Goal: Find contact information: Find contact information

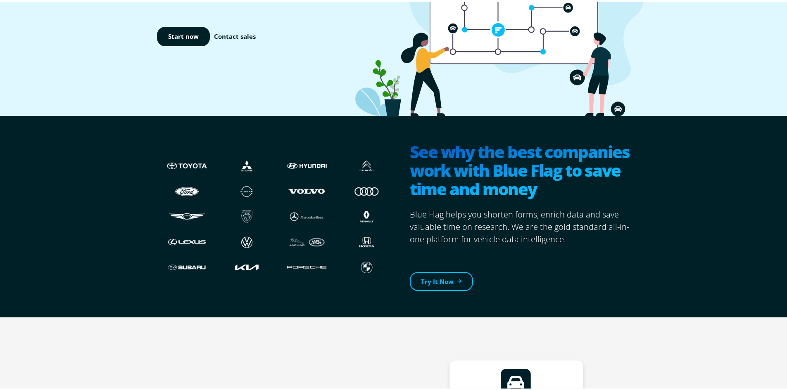
scroll to position [165, 0]
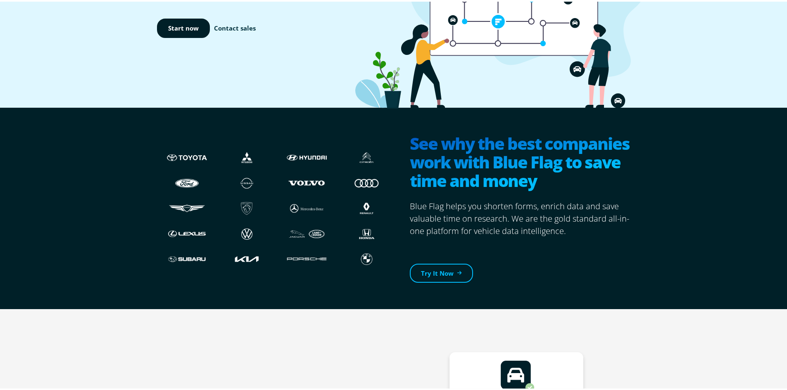
click at [246, 24] on link "Contact sales" at bounding box center [235, 27] width 42 height 10
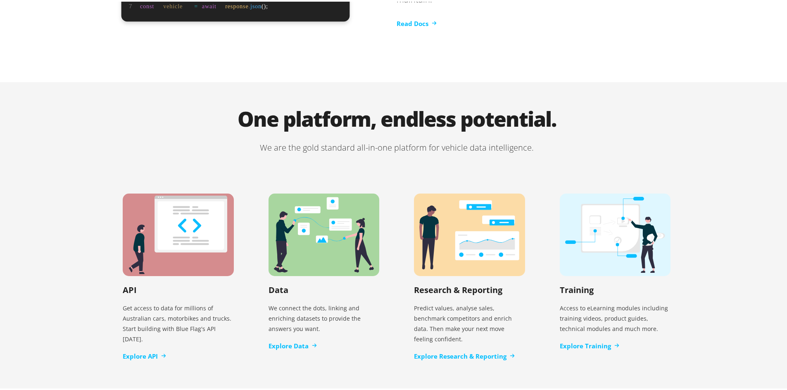
scroll to position [1676, 0]
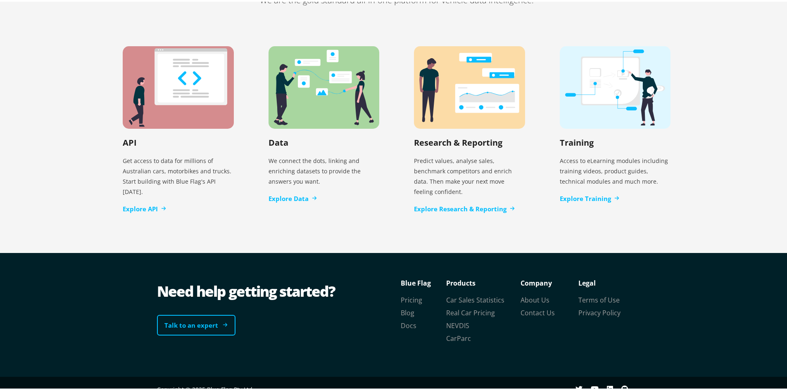
click at [223, 322] on icon at bounding box center [225, 324] width 4 height 4
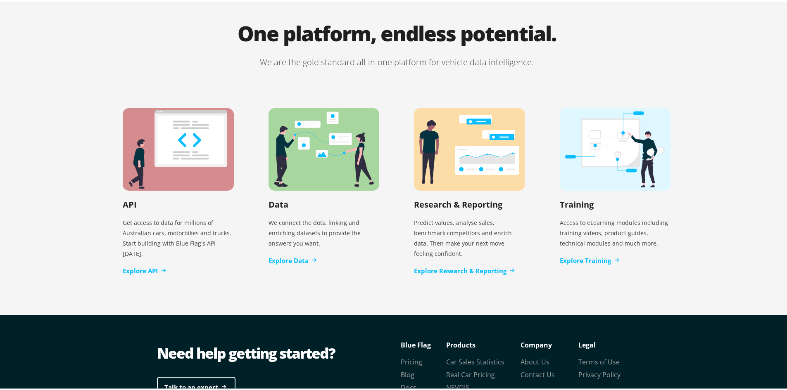
scroll to position [1676, 0]
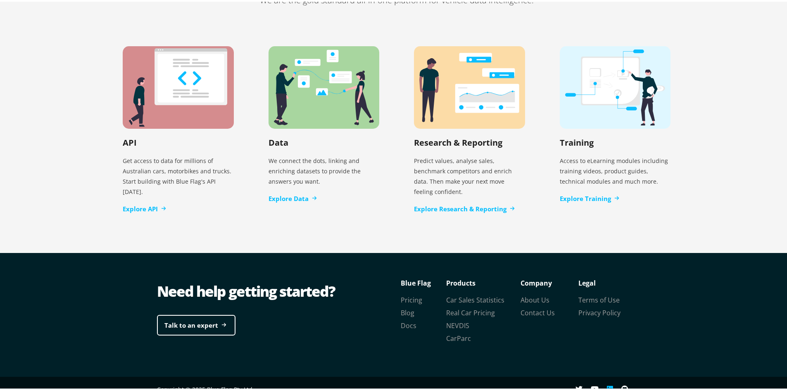
click at [607, 385] on icon "linkedin" at bounding box center [610, 388] width 6 height 6
